Goal: Check status: Check status

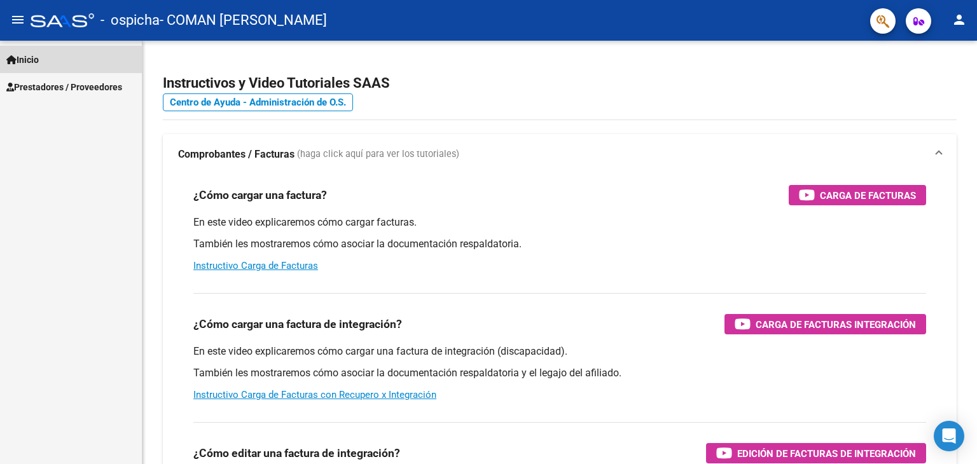
click at [35, 54] on span "Inicio" at bounding box center [22, 60] width 32 height 14
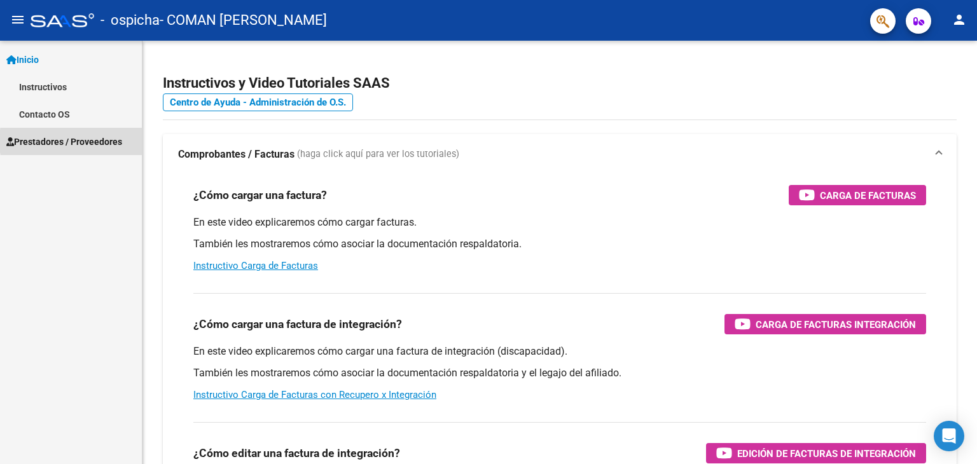
click at [104, 141] on span "Prestadores / Proveedores" at bounding box center [64, 142] width 116 height 14
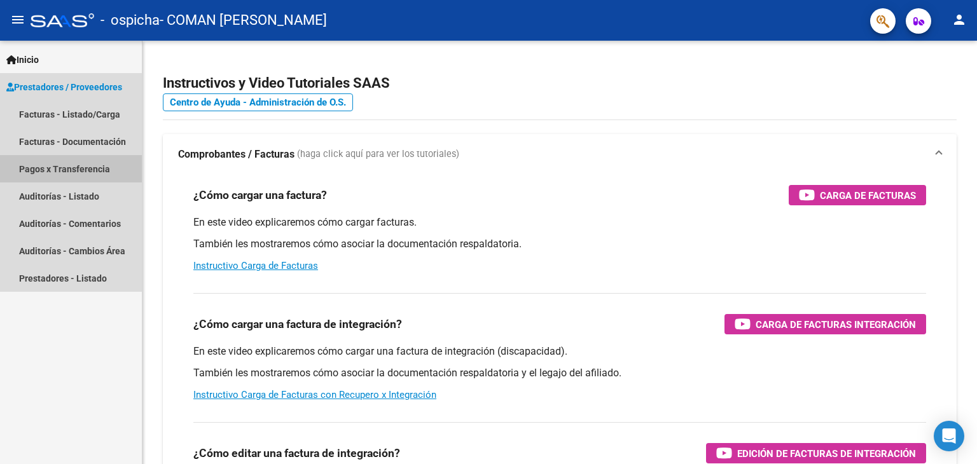
click at [101, 168] on link "Pagos x Transferencia" at bounding box center [71, 168] width 142 height 27
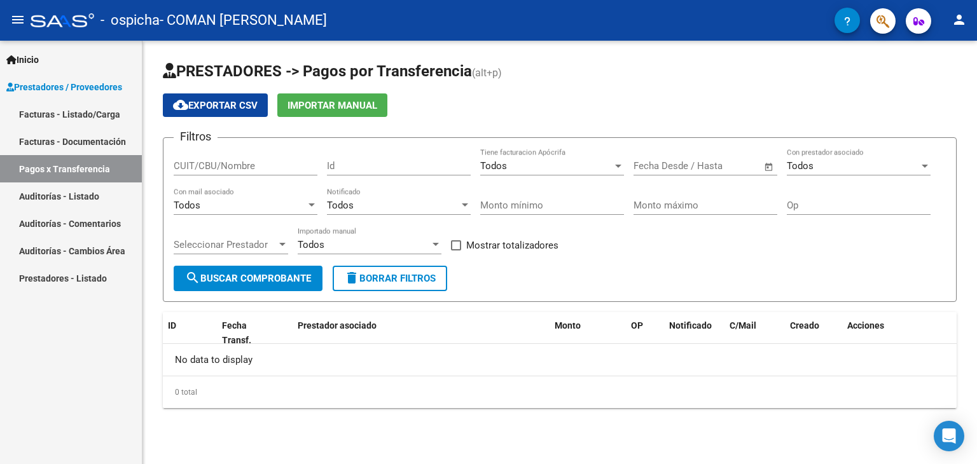
click at [254, 275] on span "search Buscar Comprobante" at bounding box center [248, 278] width 126 height 11
click at [806, 171] on div "Todos Con prestador asociado" at bounding box center [858, 161] width 144 height 27
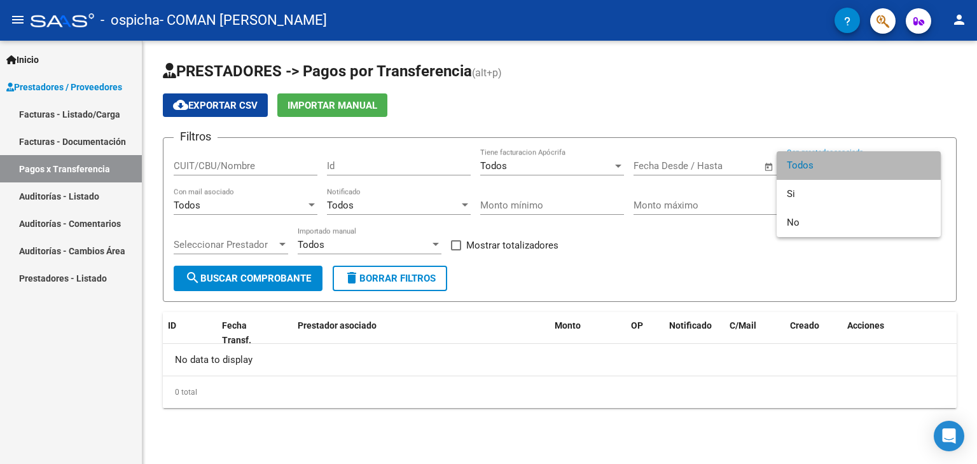
click at [806, 171] on span "Todos" at bounding box center [858, 165] width 144 height 29
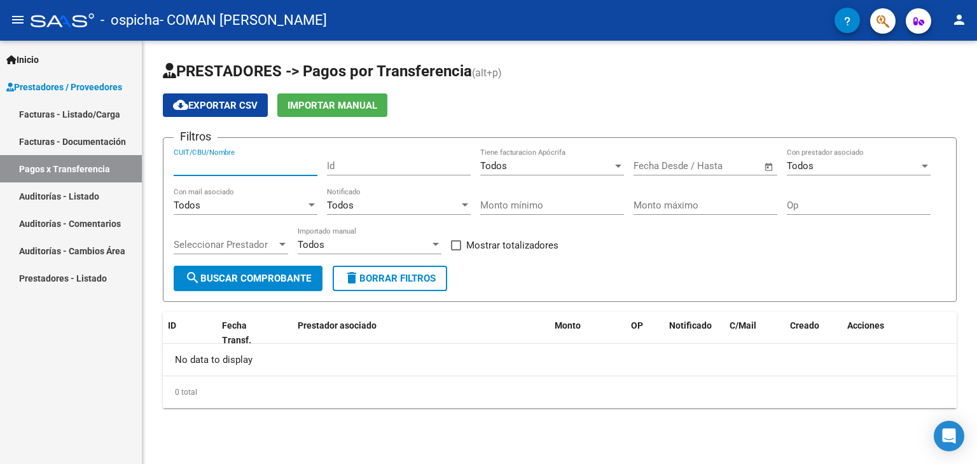
click at [294, 168] on input "CUIT/CBU/Nombre" at bounding box center [246, 165] width 144 height 11
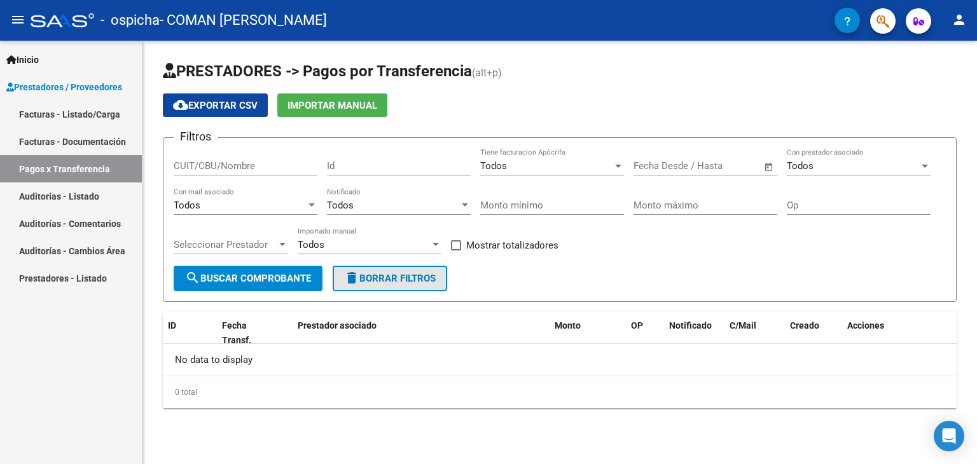
click at [415, 280] on span "delete Borrar Filtros" at bounding box center [390, 278] width 92 height 11
click at [378, 242] on div "Todos" at bounding box center [364, 244] width 132 height 11
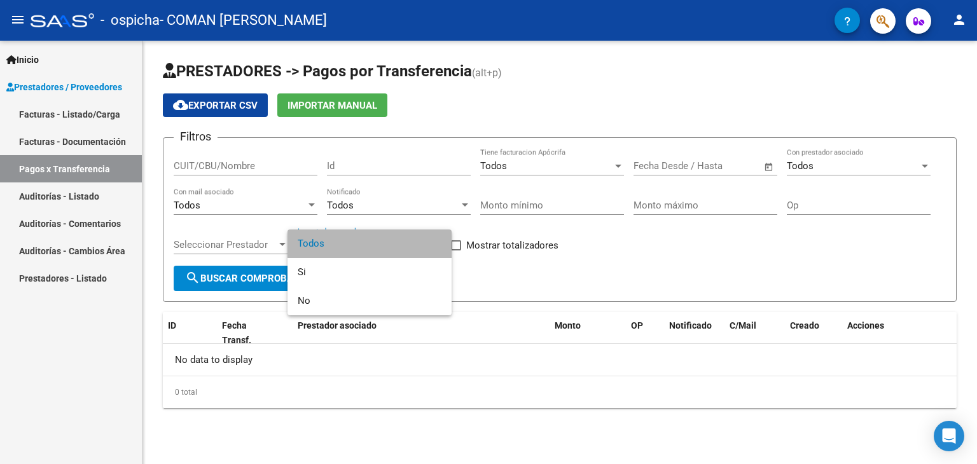
click at [378, 242] on span "Todos" at bounding box center [370, 244] width 144 height 29
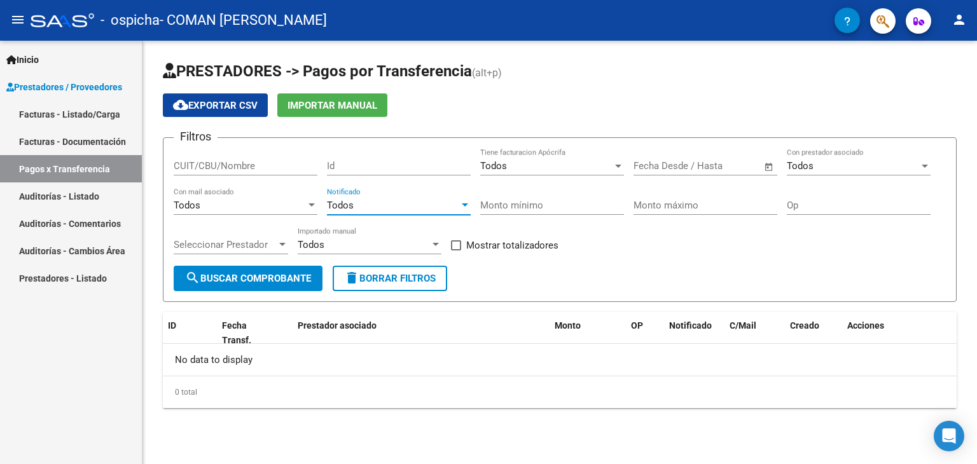
click at [420, 200] on div "Todos" at bounding box center [393, 205] width 132 height 11
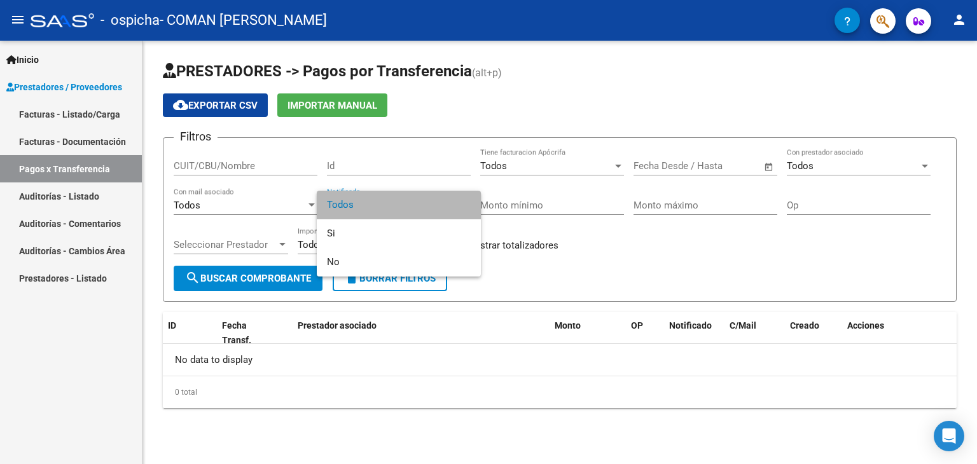
click at [384, 216] on span "Todos" at bounding box center [399, 205] width 144 height 29
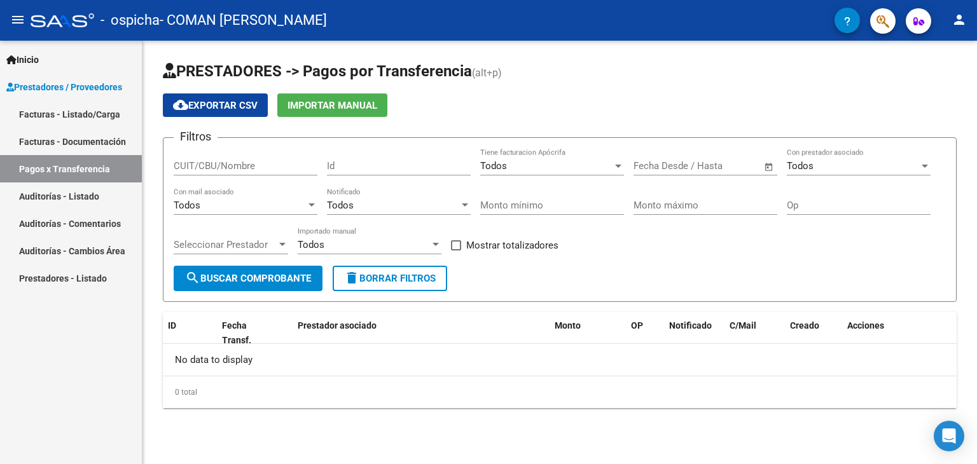
click at [774, 167] on span "Open calendar" at bounding box center [768, 166] width 31 height 31
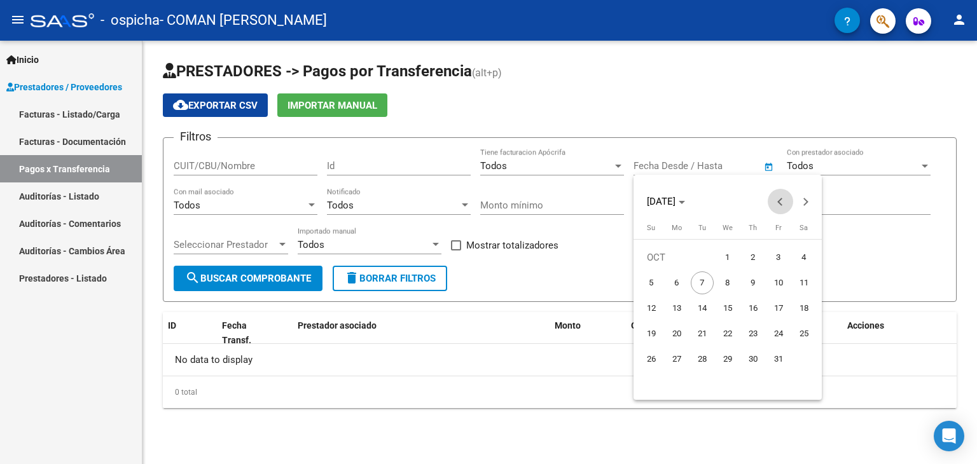
click at [780, 198] on button "Previous month" at bounding box center [779, 201] width 25 height 25
click at [709, 288] on span "1" at bounding box center [701, 282] width 23 height 23
type input "[DATE]"
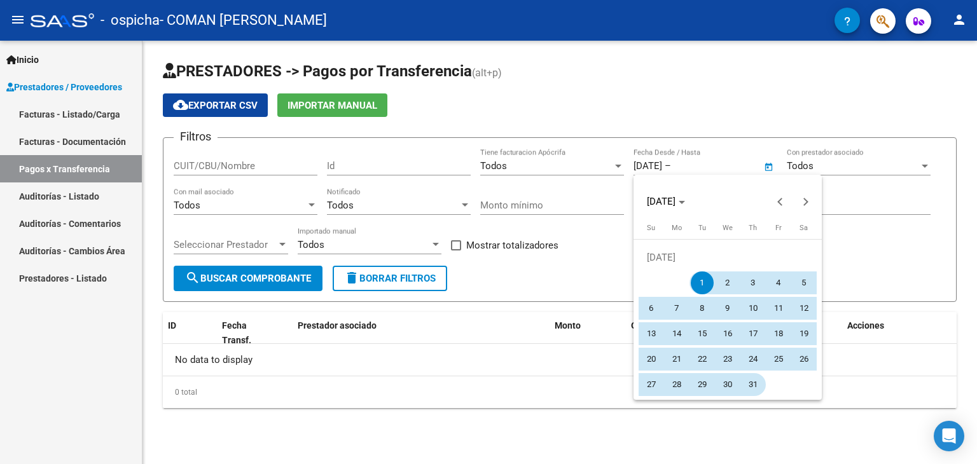
click at [760, 388] on span "31" at bounding box center [752, 384] width 23 height 23
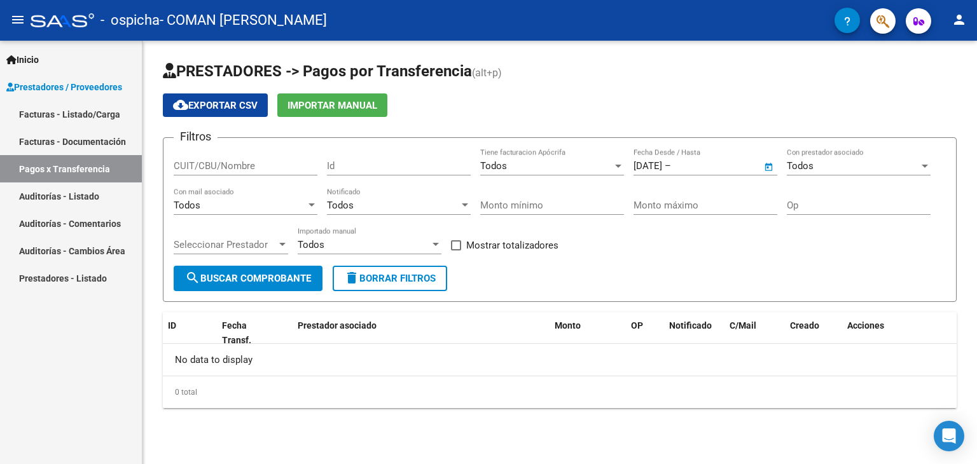
type input "[DATE]"
click at [275, 277] on span "search Buscar Comprobante" at bounding box center [248, 278] width 126 height 11
click at [767, 165] on span "Open calendar" at bounding box center [768, 166] width 31 height 31
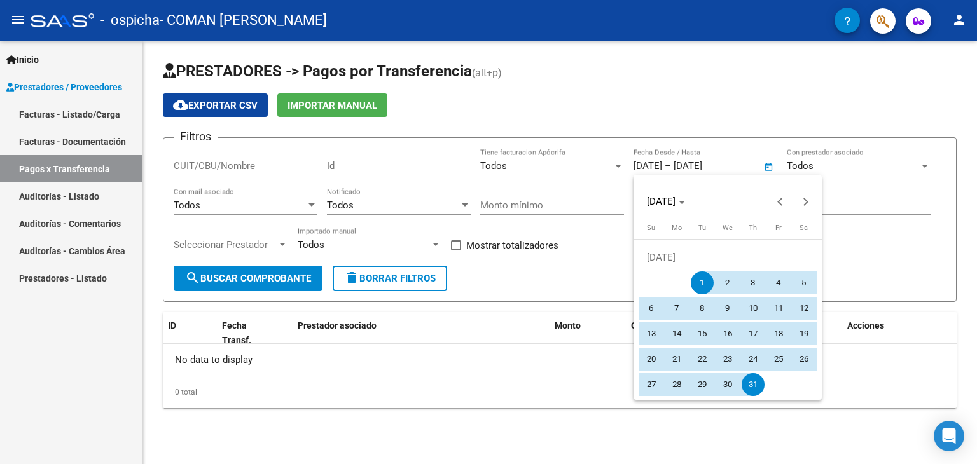
click at [23, 22] on div at bounding box center [488, 232] width 977 height 464
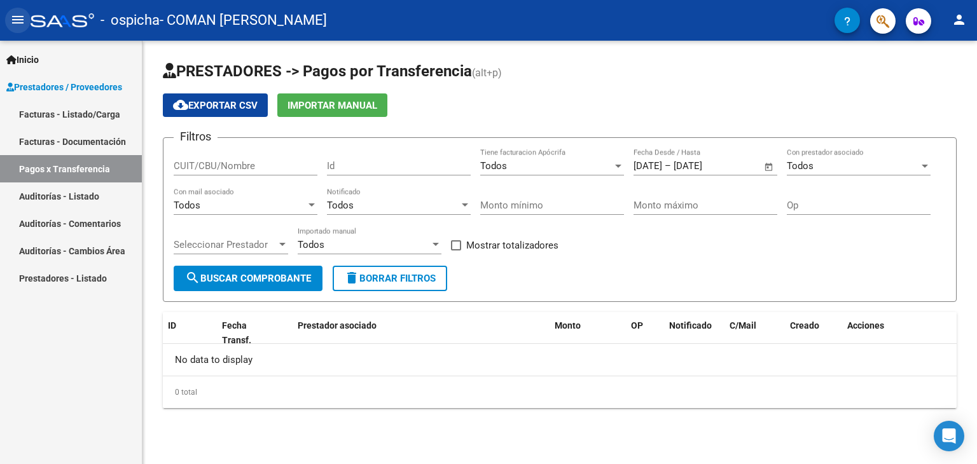
click at [23, 22] on mat-icon "menu" at bounding box center [17, 19] width 15 height 15
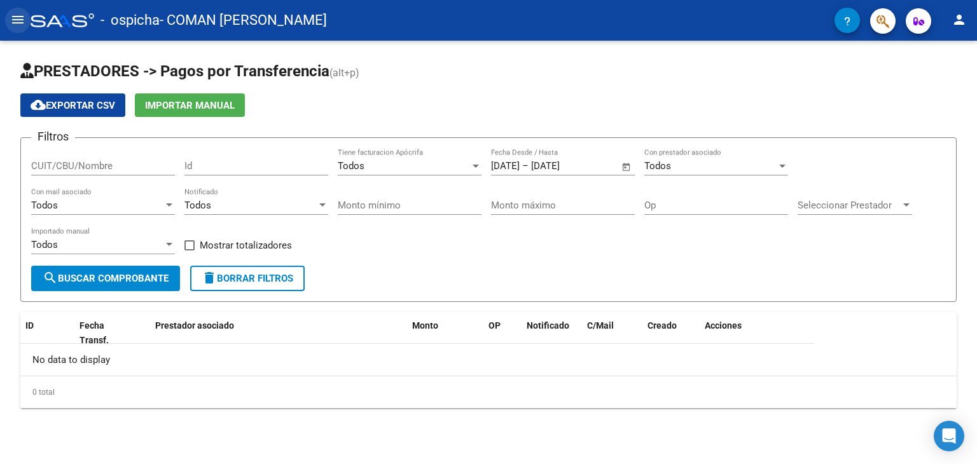
click at [23, 22] on mat-icon "menu" at bounding box center [17, 19] width 15 height 15
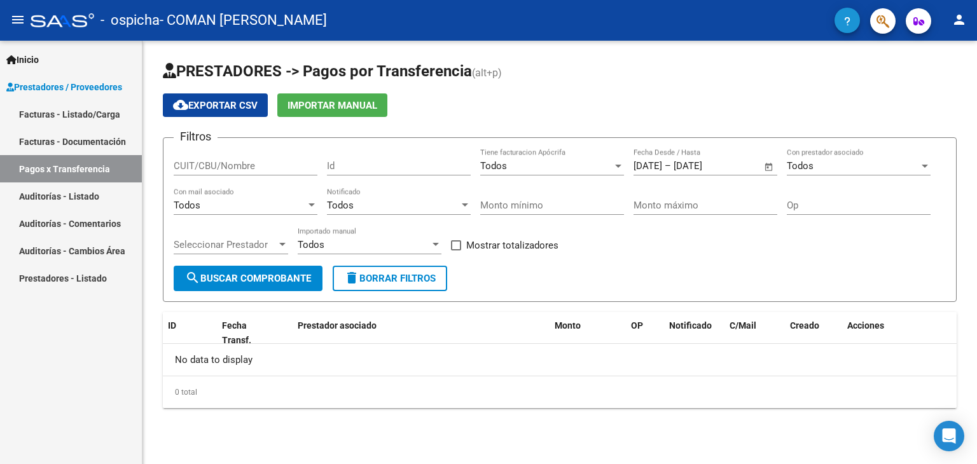
click at [842, 30] on button "button" at bounding box center [846, 20] width 25 height 25
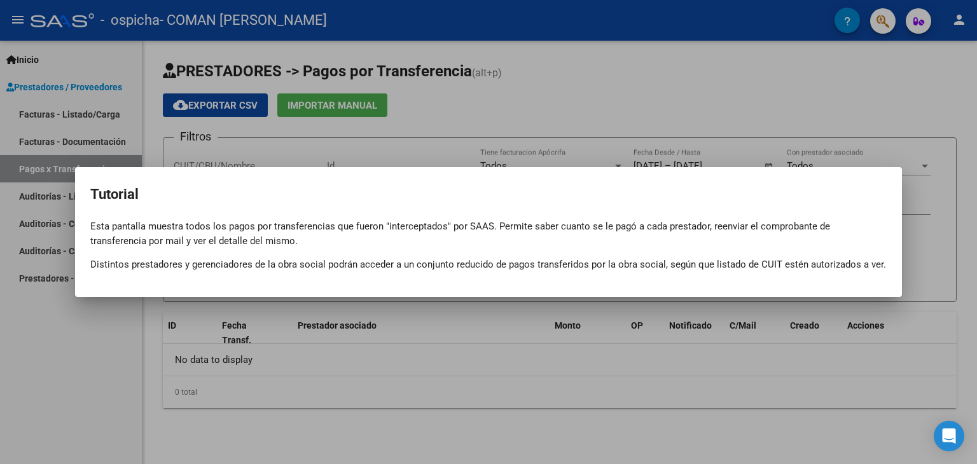
click at [781, 154] on div at bounding box center [488, 232] width 977 height 464
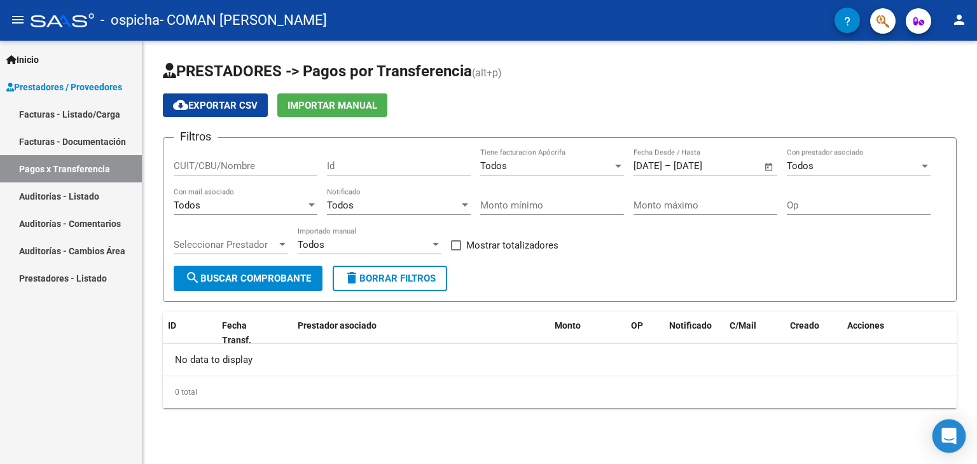
click at [955, 451] on body "menu - ospicha - COMAN [PERSON_NAME] person Inicio Instructivos Contacto OS Pre…" at bounding box center [488, 232] width 977 height 464
click at [952, 434] on icon "Open Intercom Messenger" at bounding box center [948, 436] width 15 height 17
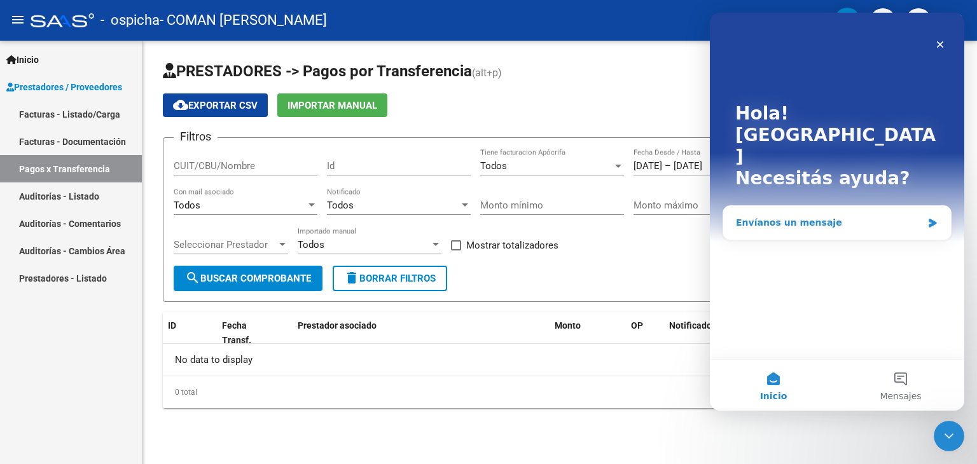
click at [872, 216] on div "Envíanos un mensaje" at bounding box center [829, 222] width 186 height 13
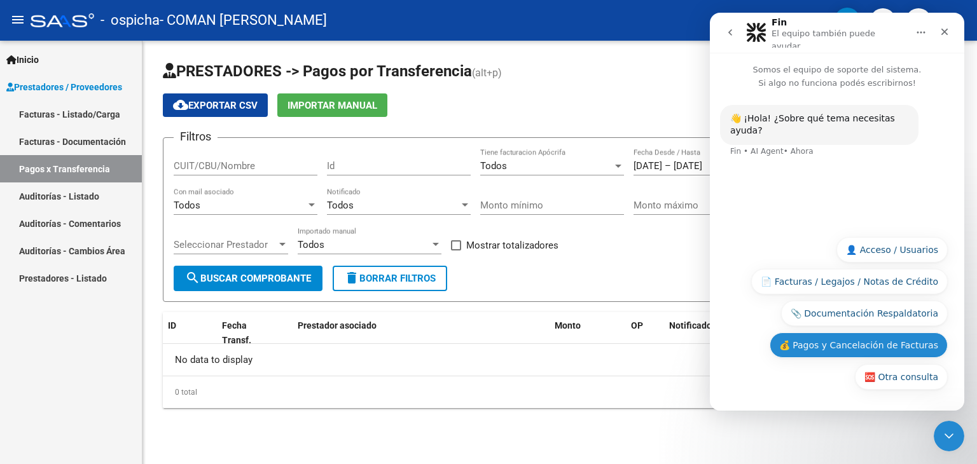
click at [867, 345] on button "💰 Pagos y Cancelación de Facturas" at bounding box center [858, 344] width 178 height 25
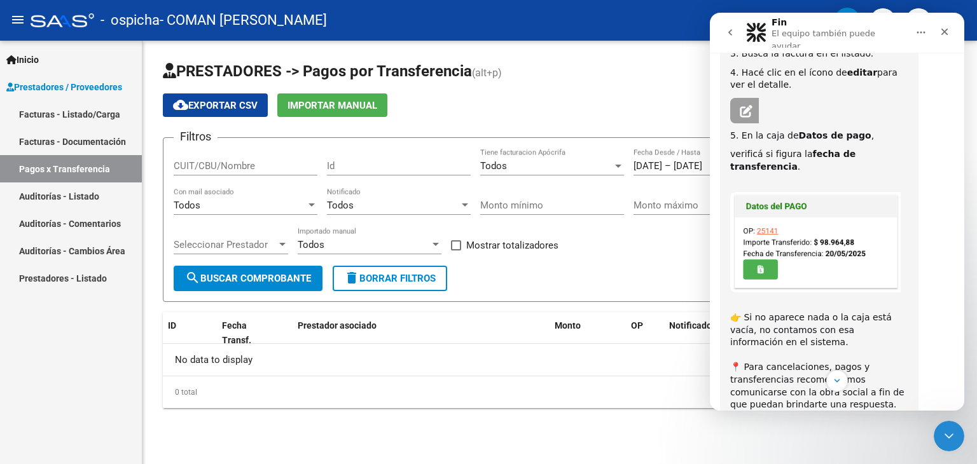
scroll to position [320, 0]
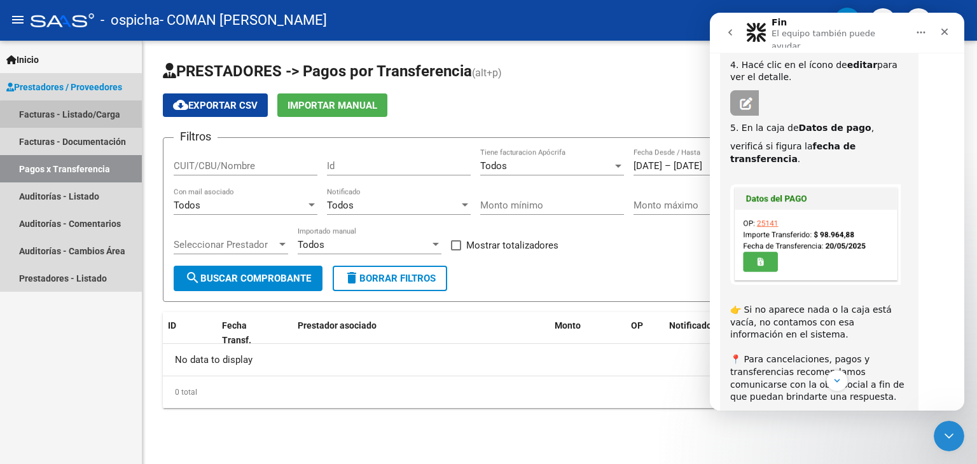
click at [93, 120] on link "Facturas - Listado/Carga" at bounding box center [71, 113] width 142 height 27
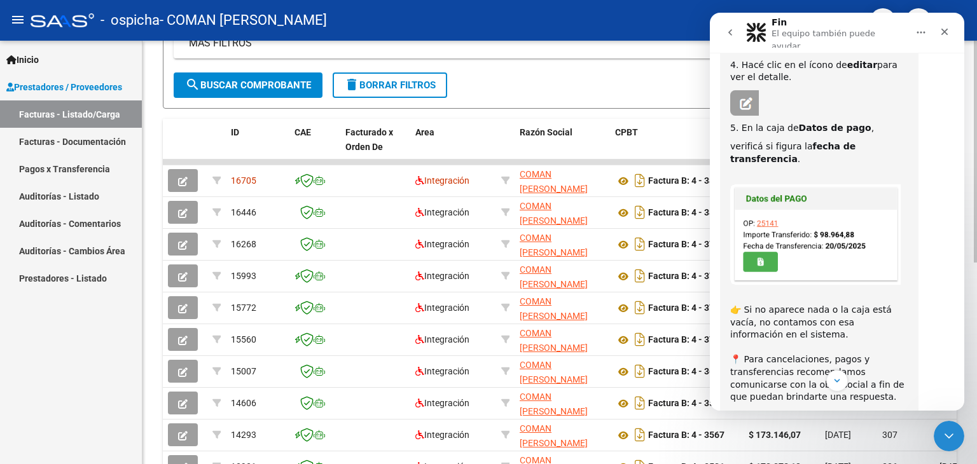
scroll to position [280, 0]
click at [949, 29] on div "Cerrar" at bounding box center [944, 31] width 23 height 23
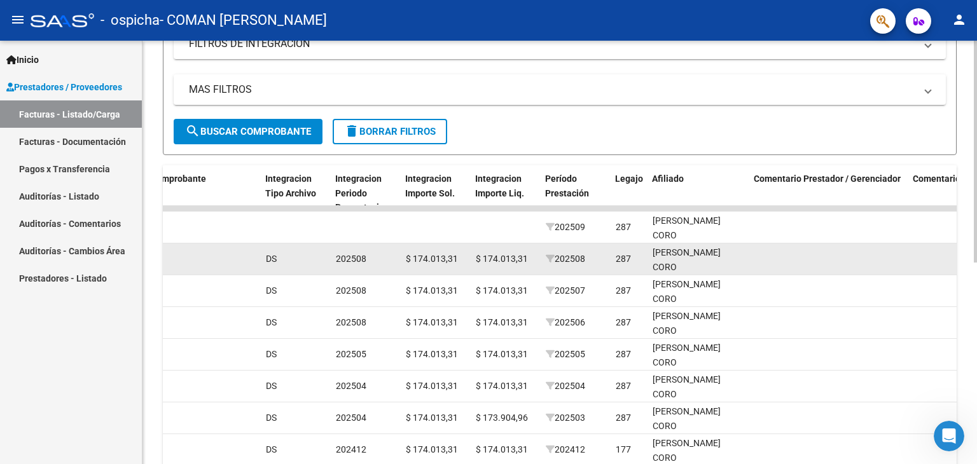
scroll to position [249, 0]
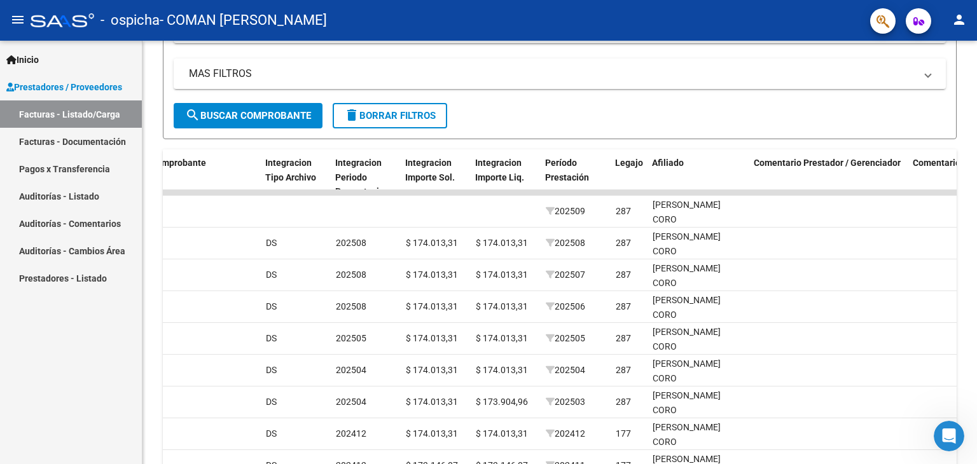
drag, startPoint x: 535, startPoint y: 219, endPoint x: 57, endPoint y: 137, distance: 485.6
click at [57, 137] on mat-sidenav-container "Inicio Instructivos Contacto OS Prestadores / Proveedores Facturas - Listado/Ca…" at bounding box center [488, 252] width 977 height 423
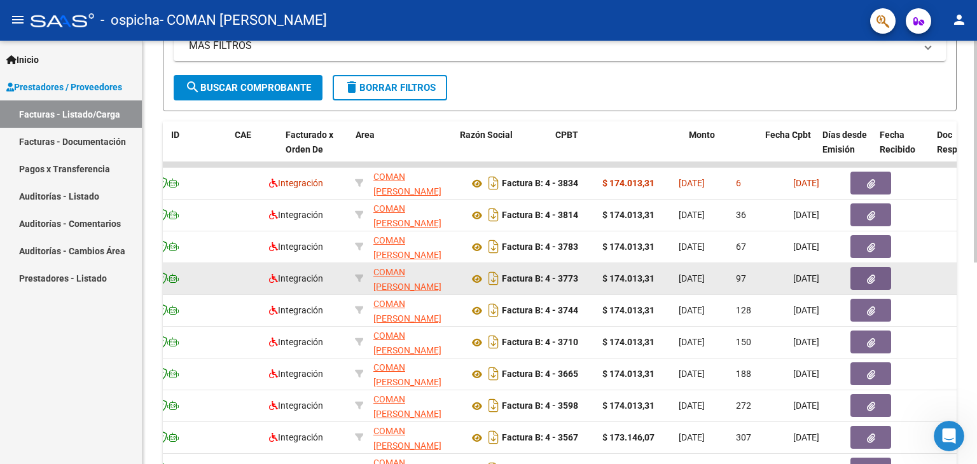
scroll to position [0, 0]
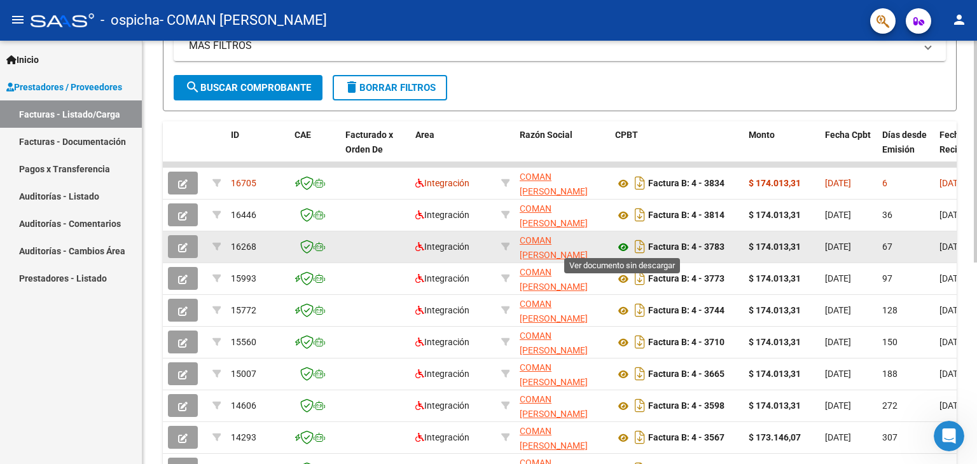
click at [624, 245] on icon at bounding box center [623, 247] width 17 height 15
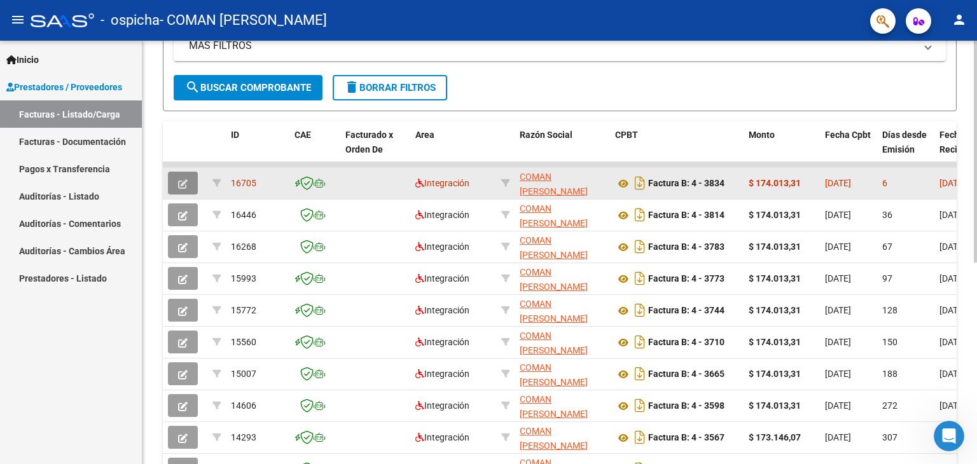
click at [182, 180] on icon "button" at bounding box center [183, 184] width 10 height 10
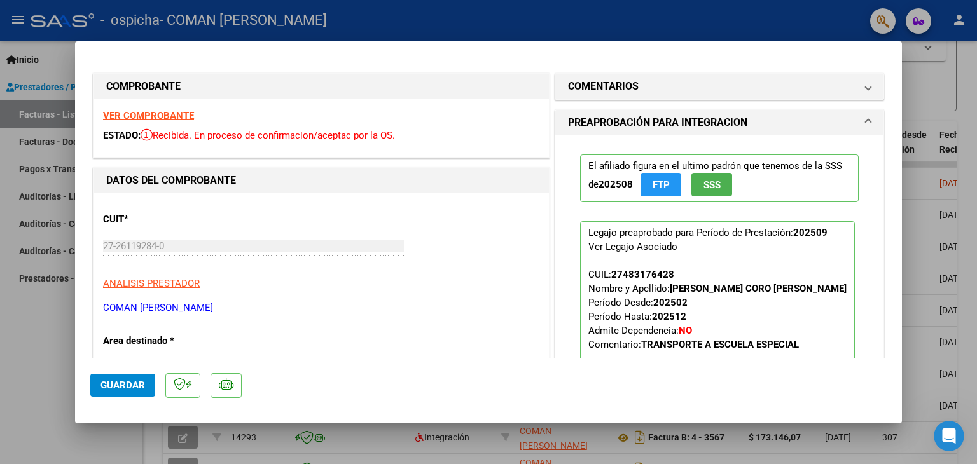
click at [928, 144] on div at bounding box center [488, 232] width 977 height 464
type input "$ 0,00"
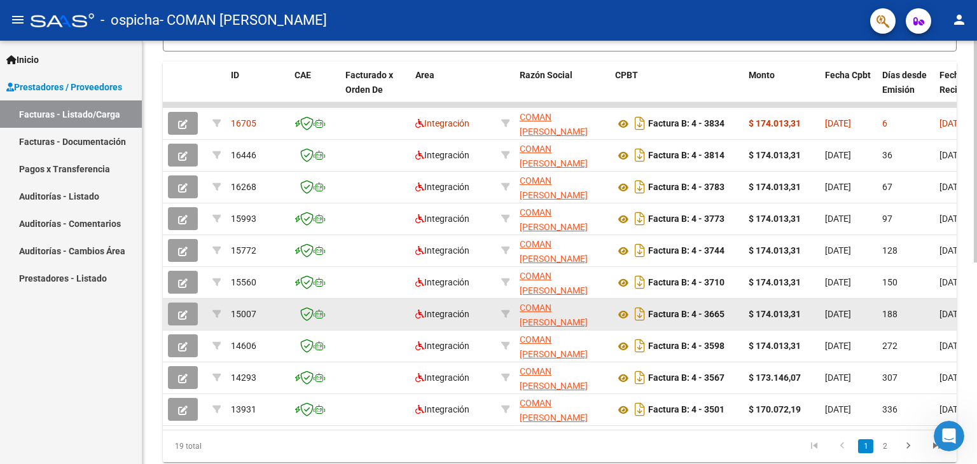
scroll to position [338, 0]
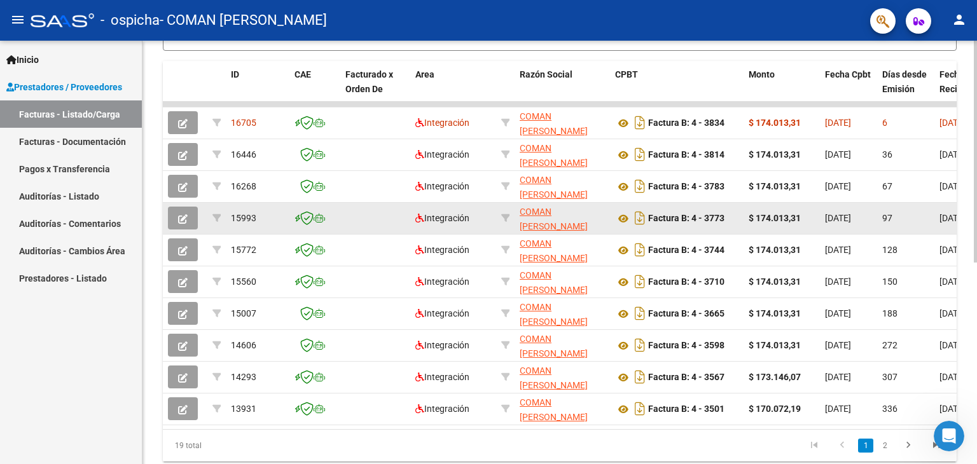
click at [165, 216] on datatable-body-cell at bounding box center [185, 218] width 45 height 31
click at [170, 219] on button "button" at bounding box center [183, 218] width 30 height 23
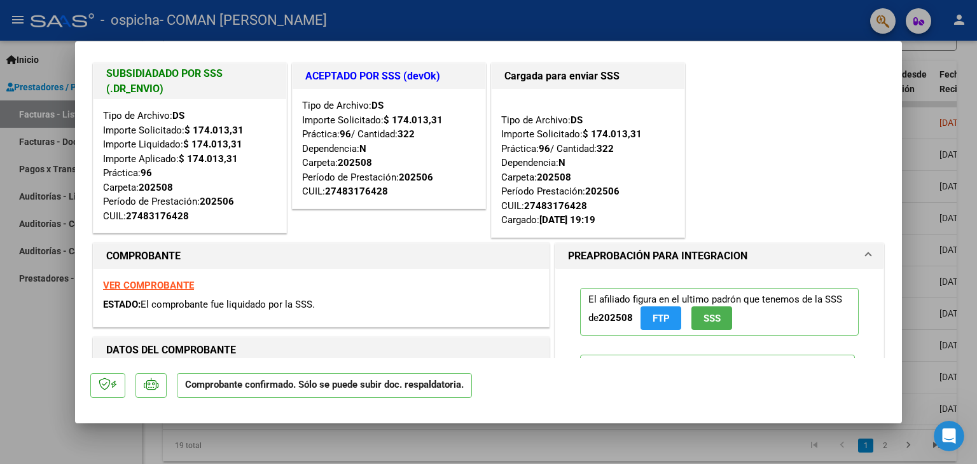
scroll to position [13, 0]
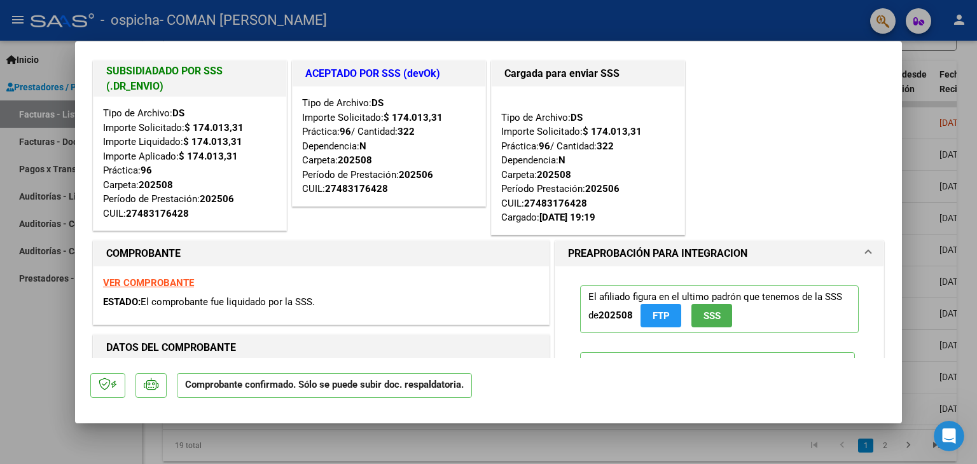
click at [173, 280] on strong "VER COMPROBANTE" at bounding box center [148, 282] width 91 height 11
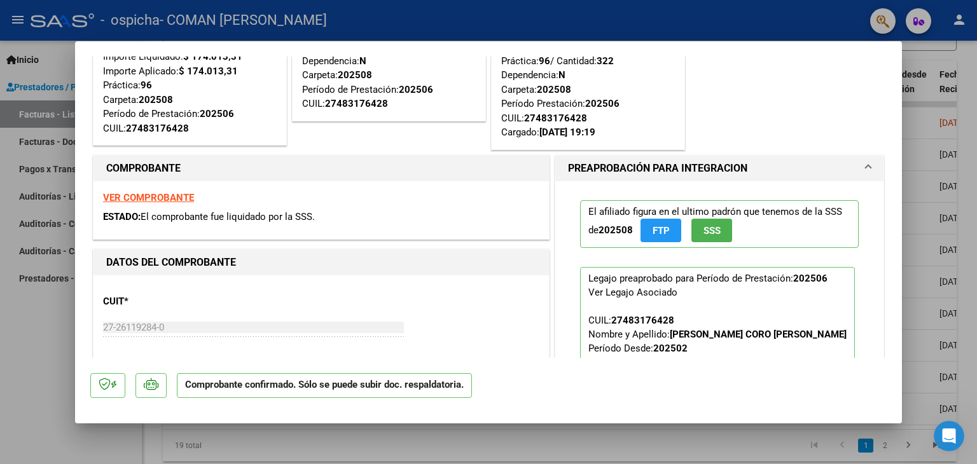
scroll to position [0, 0]
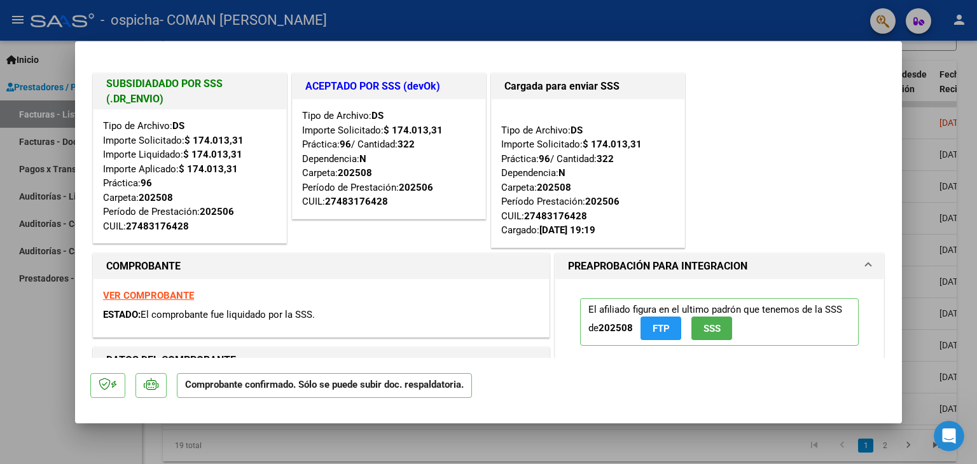
click at [937, 210] on div at bounding box center [488, 232] width 977 height 464
type input "$ 0,00"
